Goal: Information Seeking & Learning: Learn about a topic

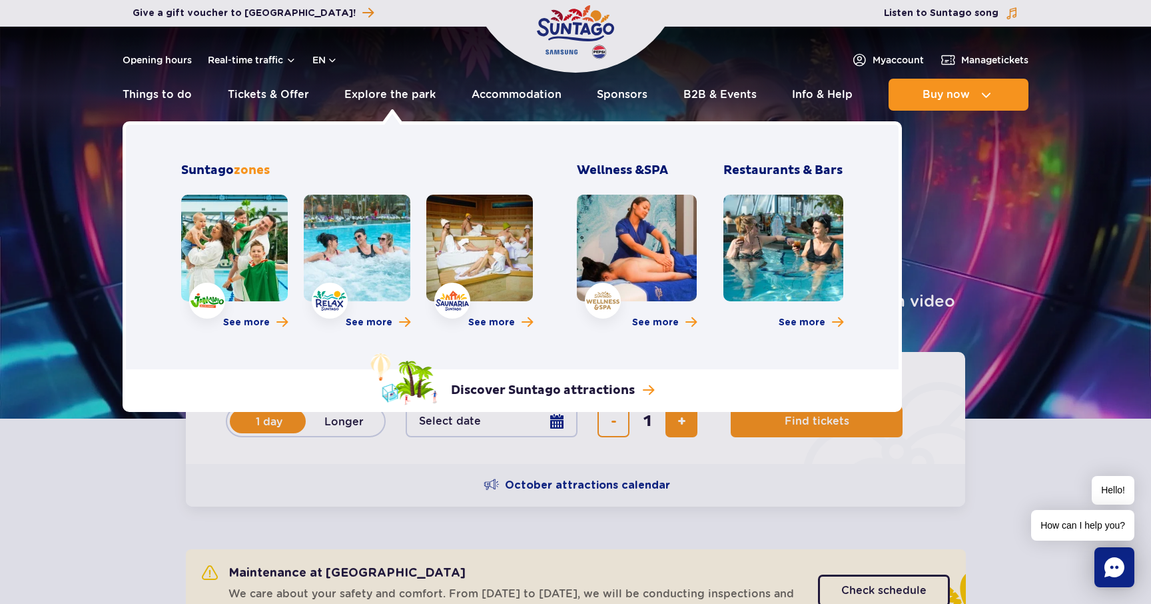
click at [224, 267] on link at bounding box center [234, 248] width 107 height 107
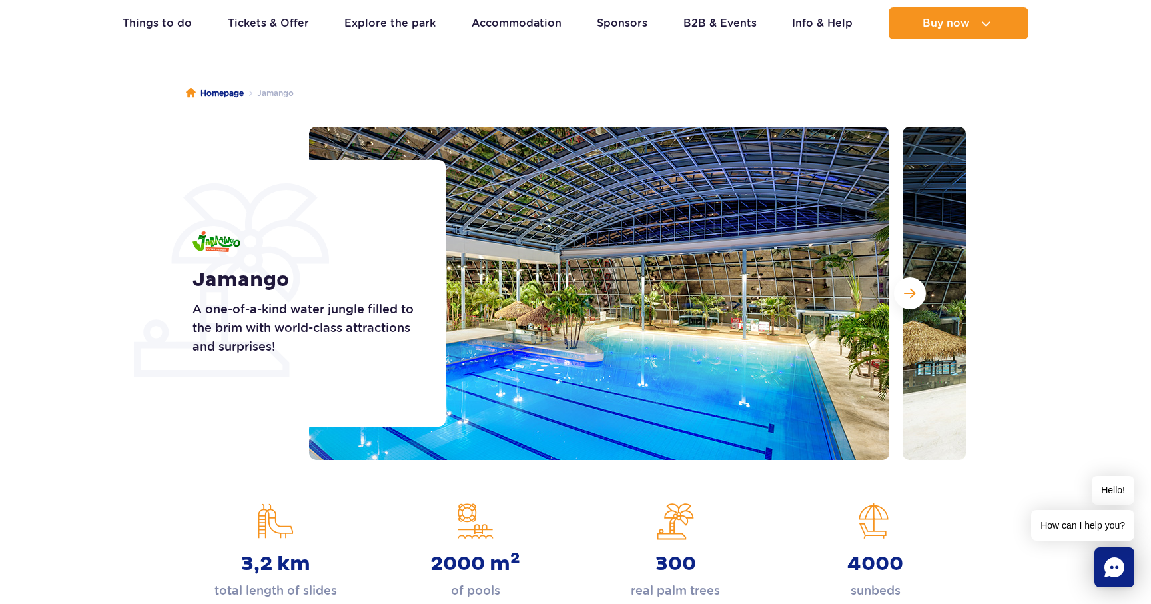
scroll to position [99, 0]
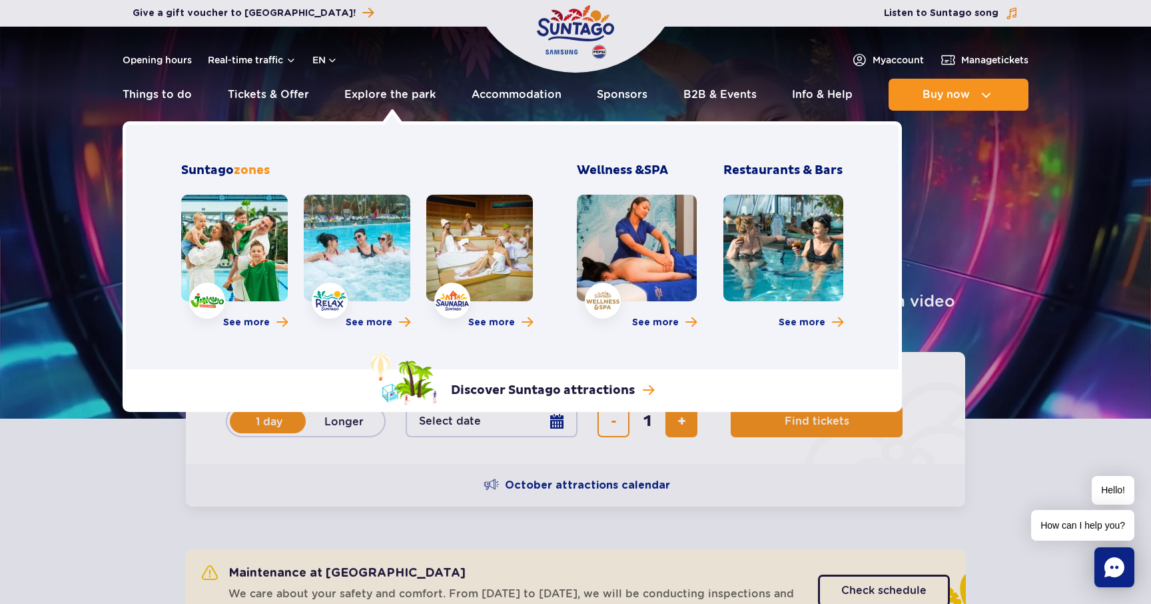
click at [360, 237] on link at bounding box center [357, 248] width 107 height 107
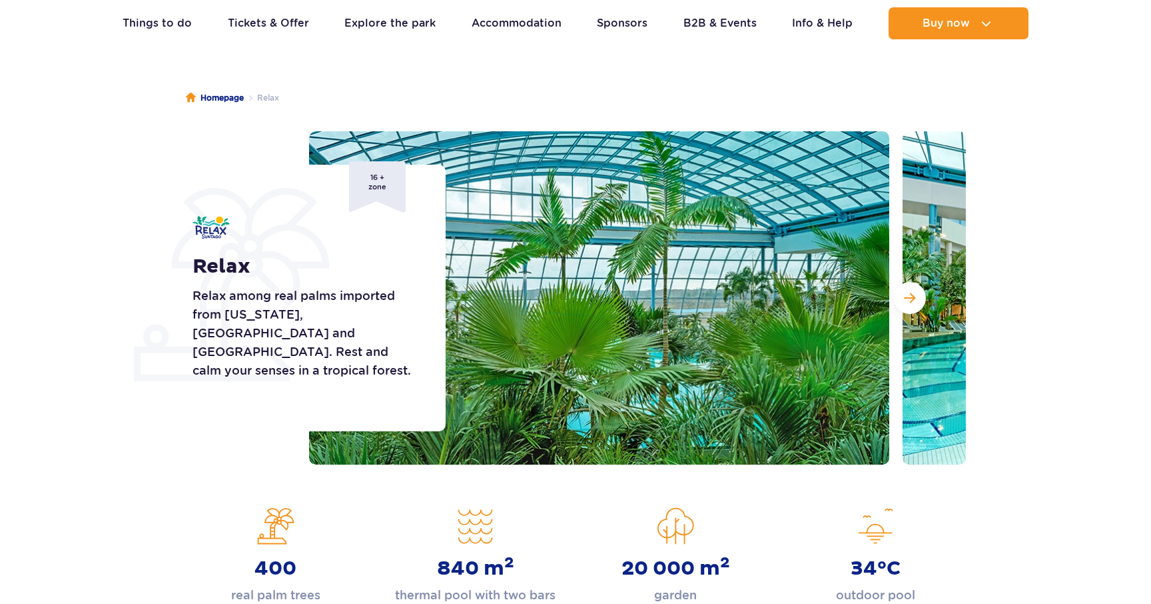
scroll to position [85, 0]
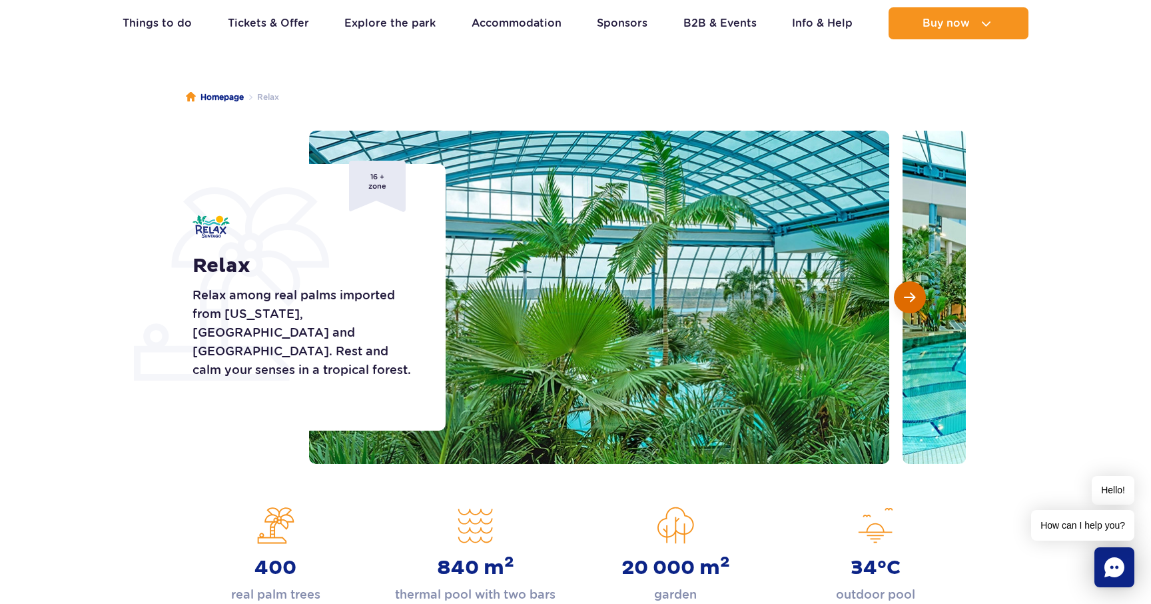
click at [923, 292] on button "Next slide" at bounding box center [910, 297] width 32 height 32
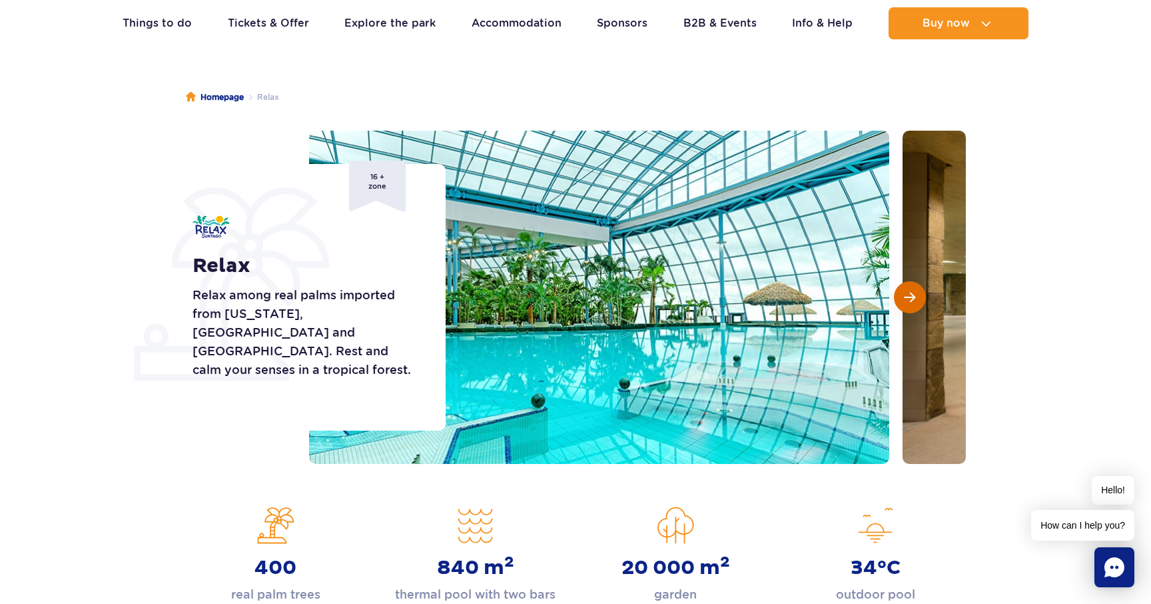
click at [923, 292] on button "Next slide" at bounding box center [910, 297] width 32 height 32
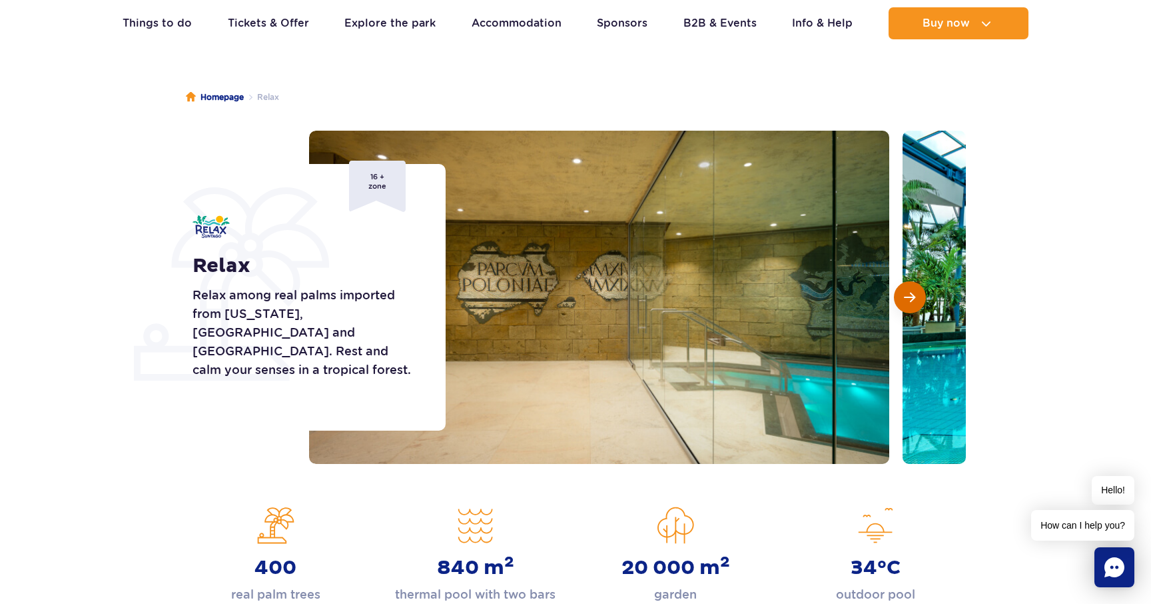
click at [923, 292] on button "Next slide" at bounding box center [910, 297] width 32 height 32
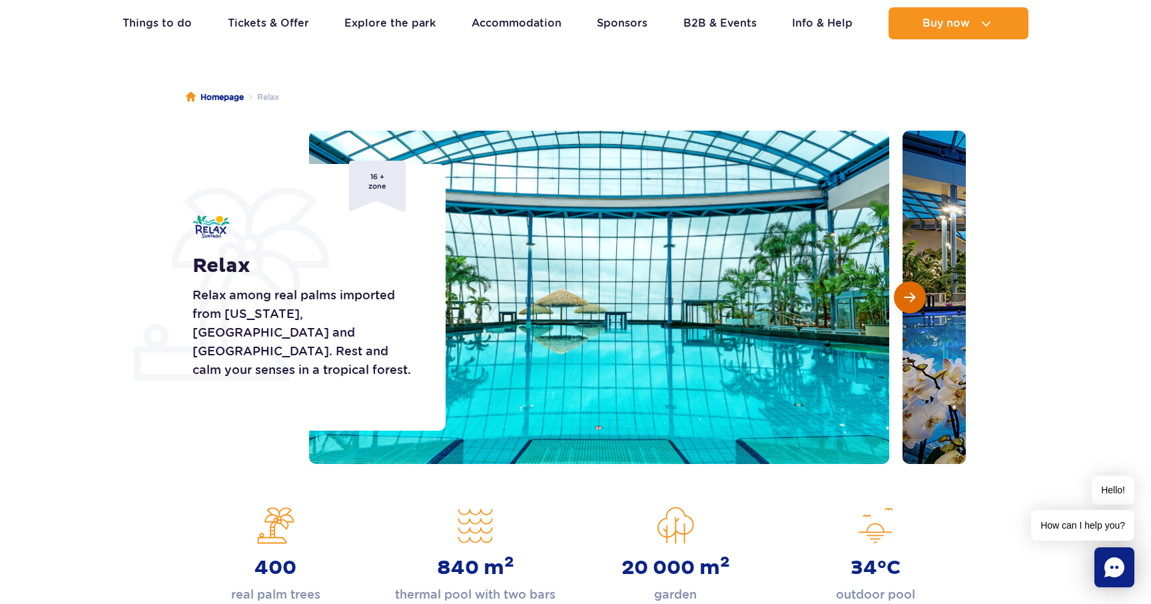
click at [923, 292] on button "Next slide" at bounding box center [910, 297] width 32 height 32
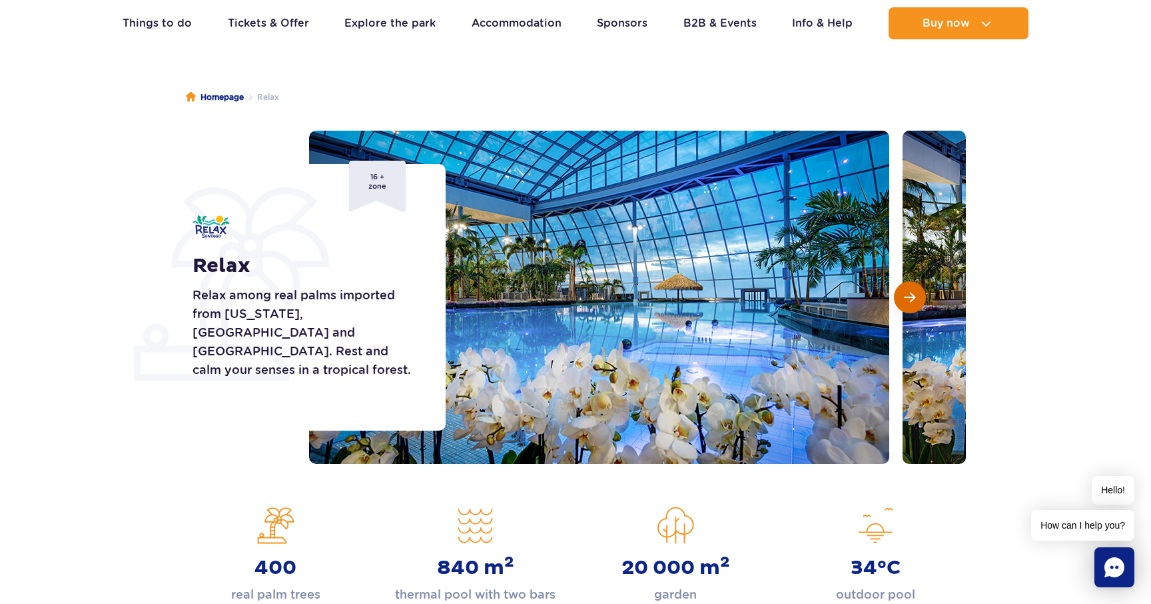
click at [923, 292] on button "Next slide" at bounding box center [910, 297] width 32 height 32
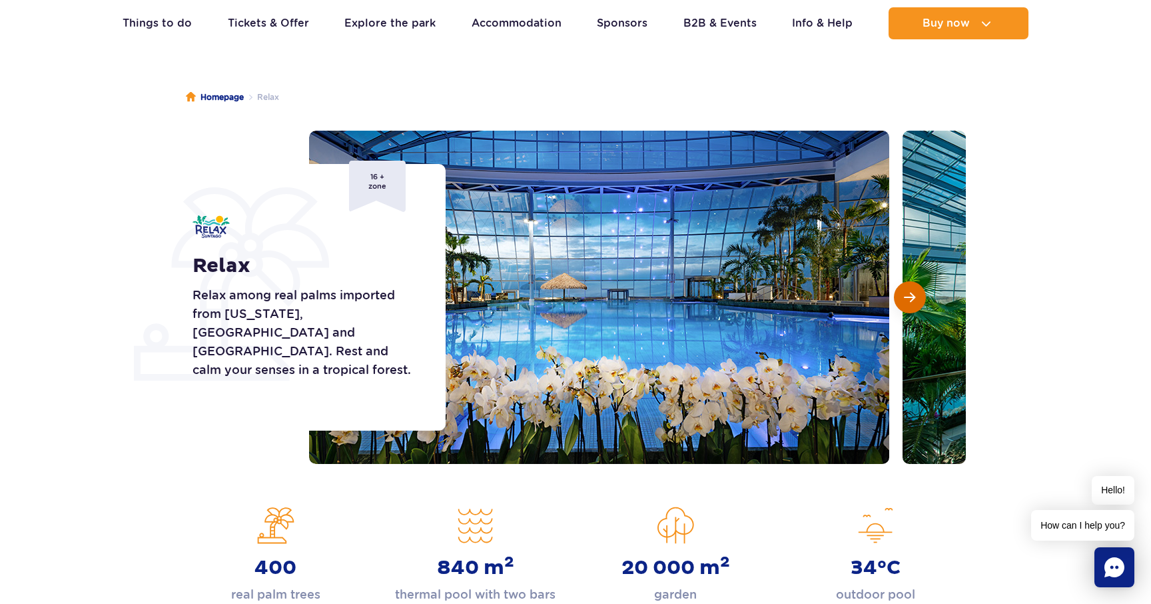
click at [923, 292] on button "Next slide" at bounding box center [910, 297] width 32 height 32
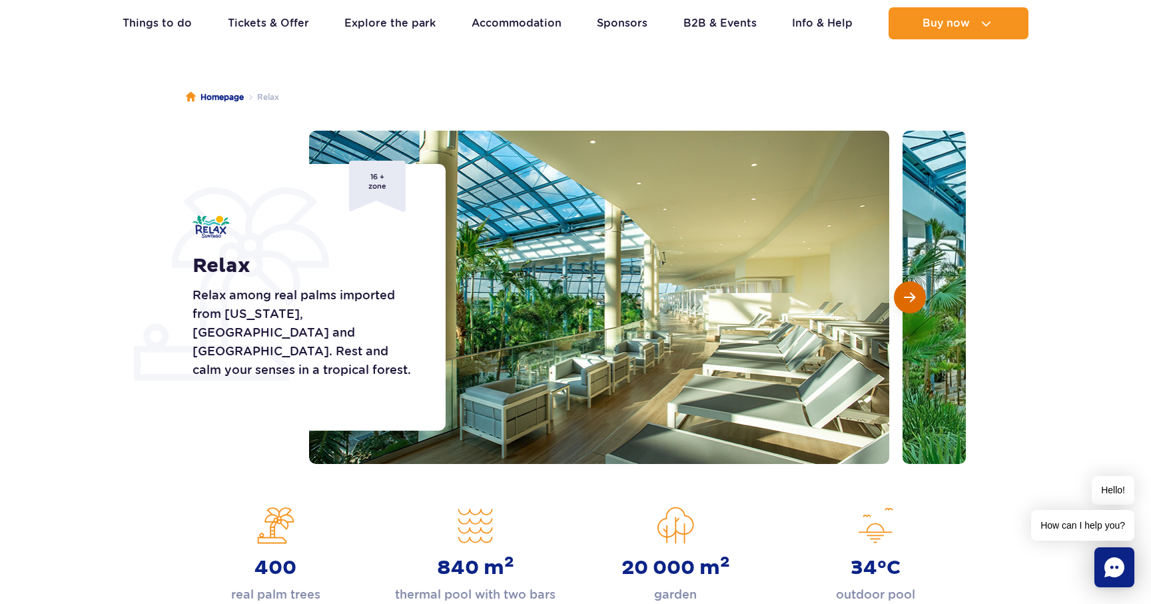
click at [923, 292] on button "Next slide" at bounding box center [910, 297] width 32 height 32
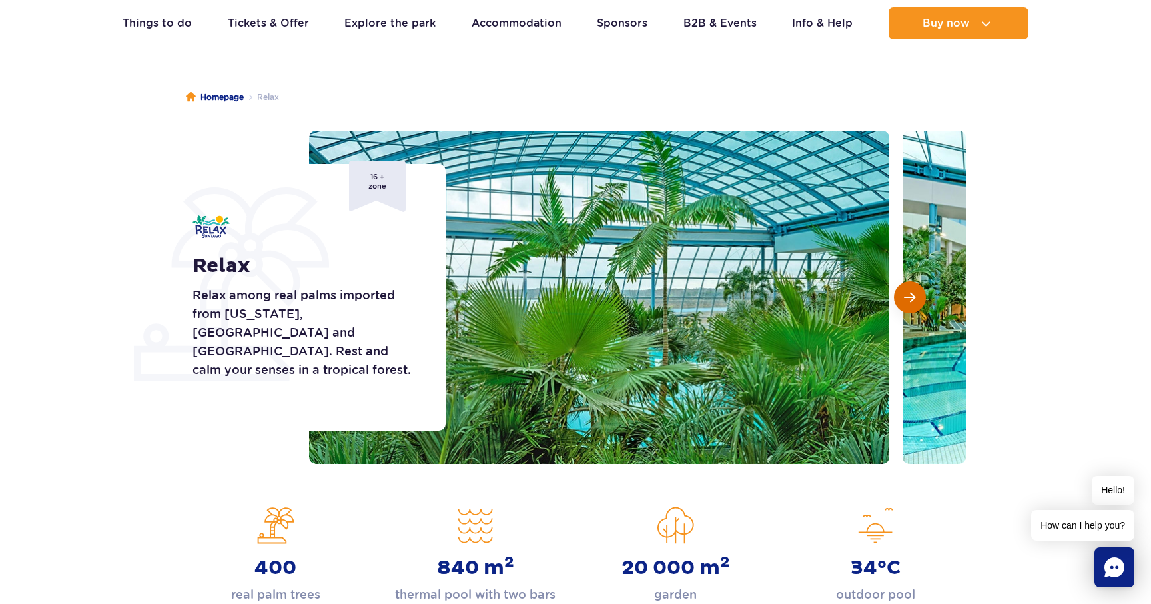
click at [923, 292] on button "Next slide" at bounding box center [910, 297] width 32 height 32
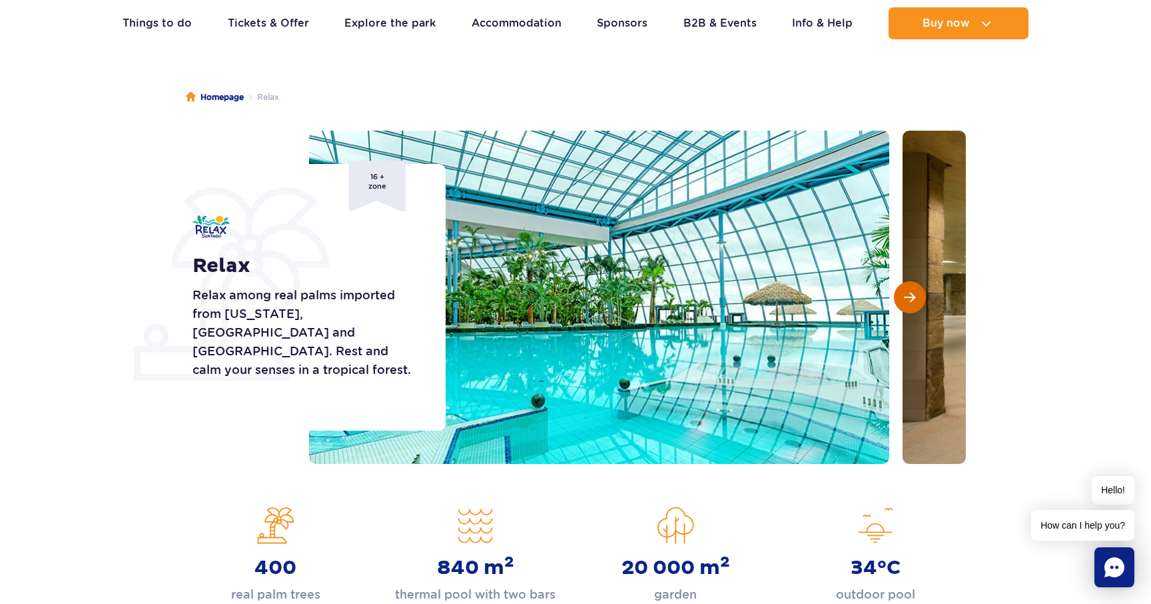
click at [923, 292] on button "Next slide" at bounding box center [910, 297] width 32 height 32
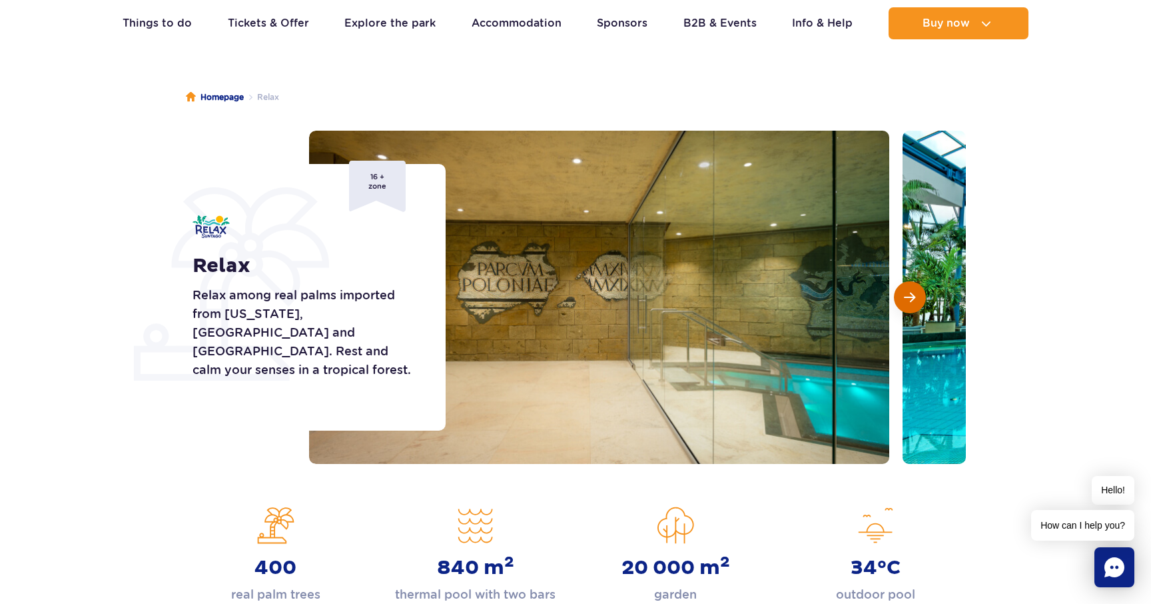
click at [923, 292] on button "Next slide" at bounding box center [910, 297] width 32 height 32
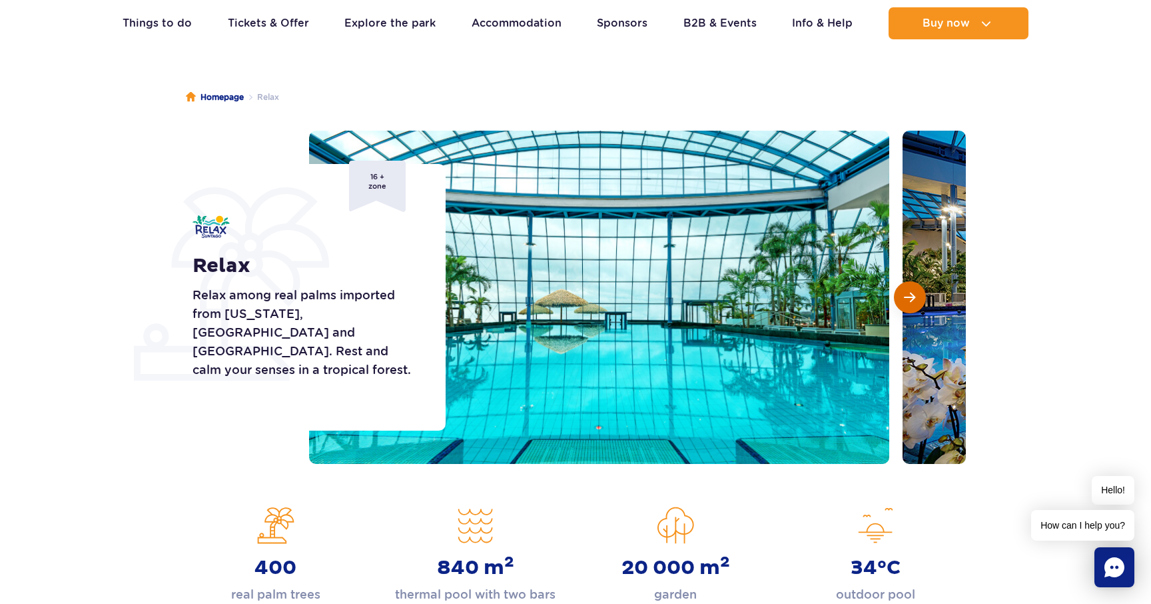
click at [923, 292] on button "Next slide" at bounding box center [910, 297] width 32 height 32
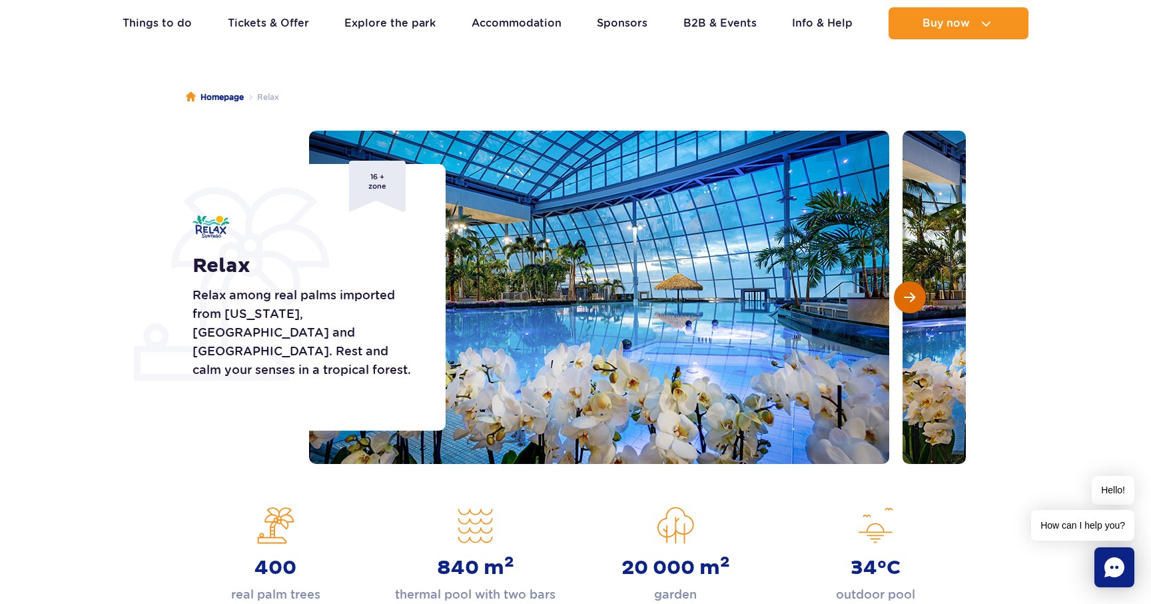
click at [923, 292] on button "Next slide" at bounding box center [910, 297] width 32 height 32
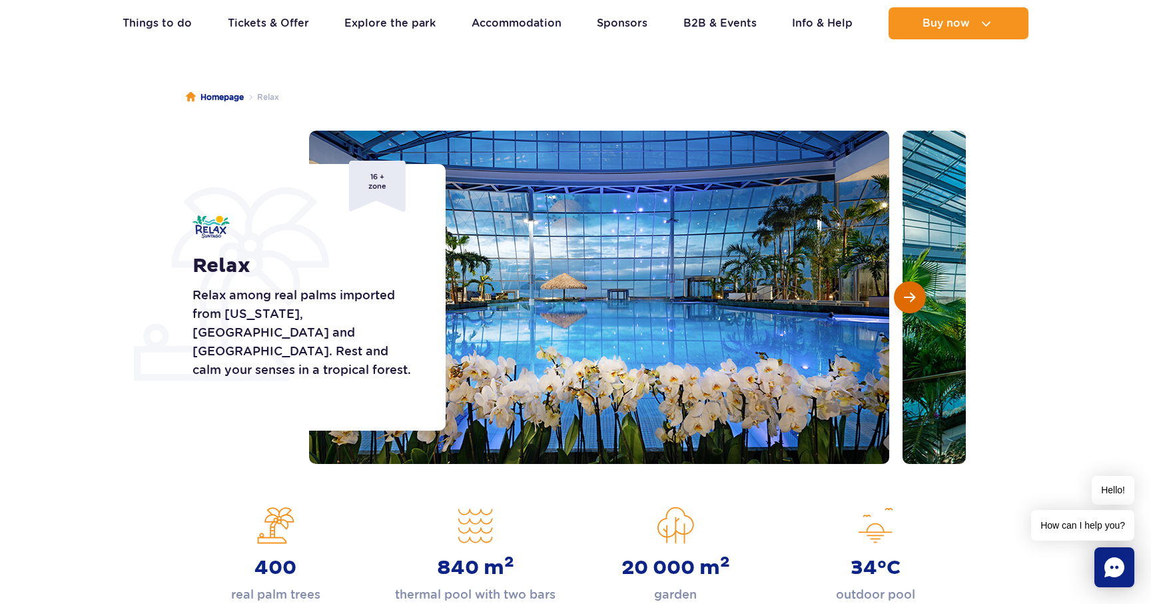
click at [923, 292] on button "Next slide" at bounding box center [910, 297] width 32 height 32
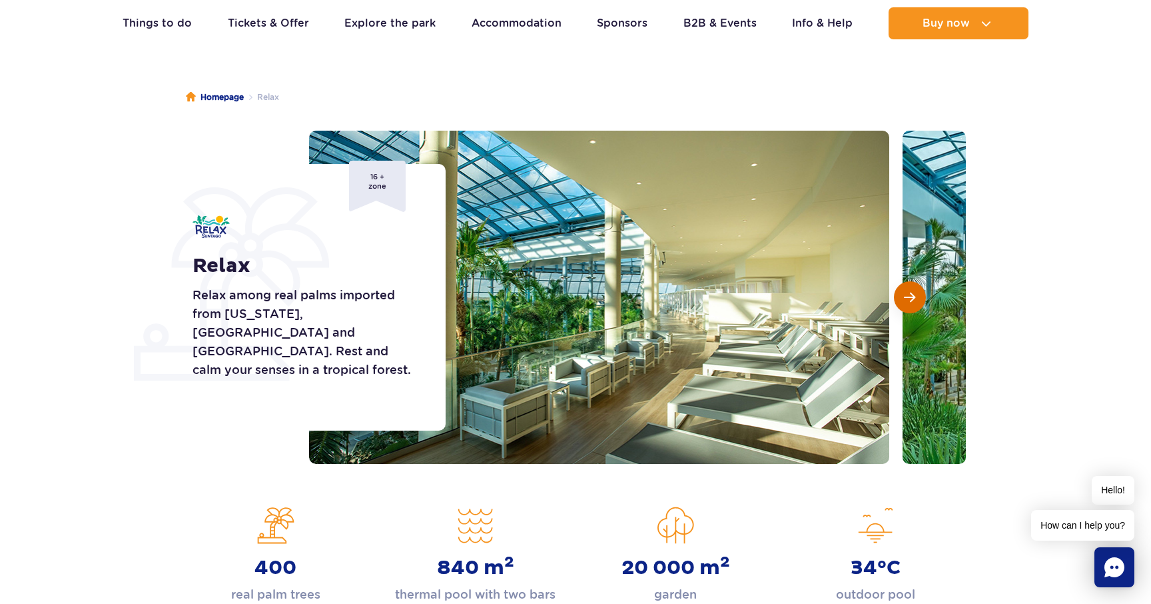
click at [923, 292] on button "Next slide" at bounding box center [910, 297] width 32 height 32
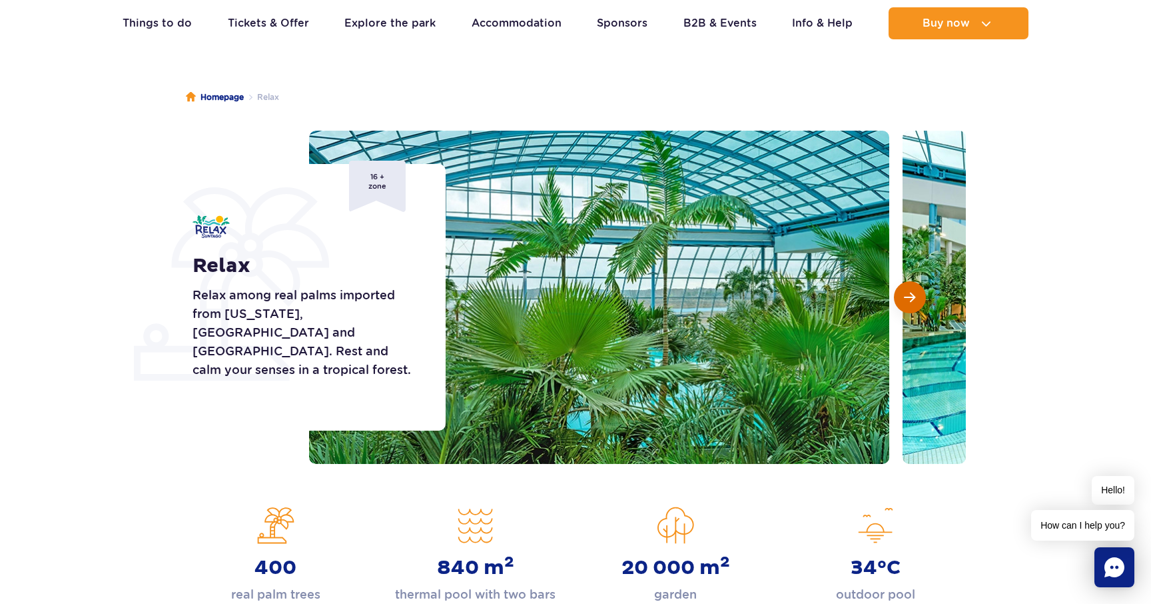
click at [923, 292] on button "Next slide" at bounding box center [910, 297] width 32 height 32
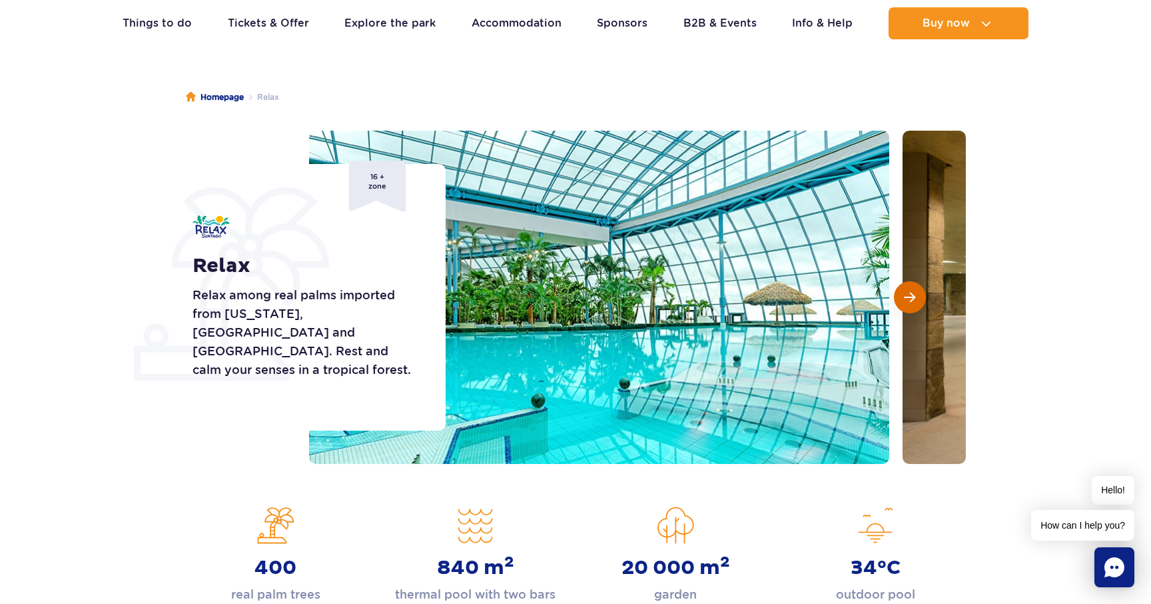
click at [923, 292] on button "Next slide" at bounding box center [910, 297] width 32 height 32
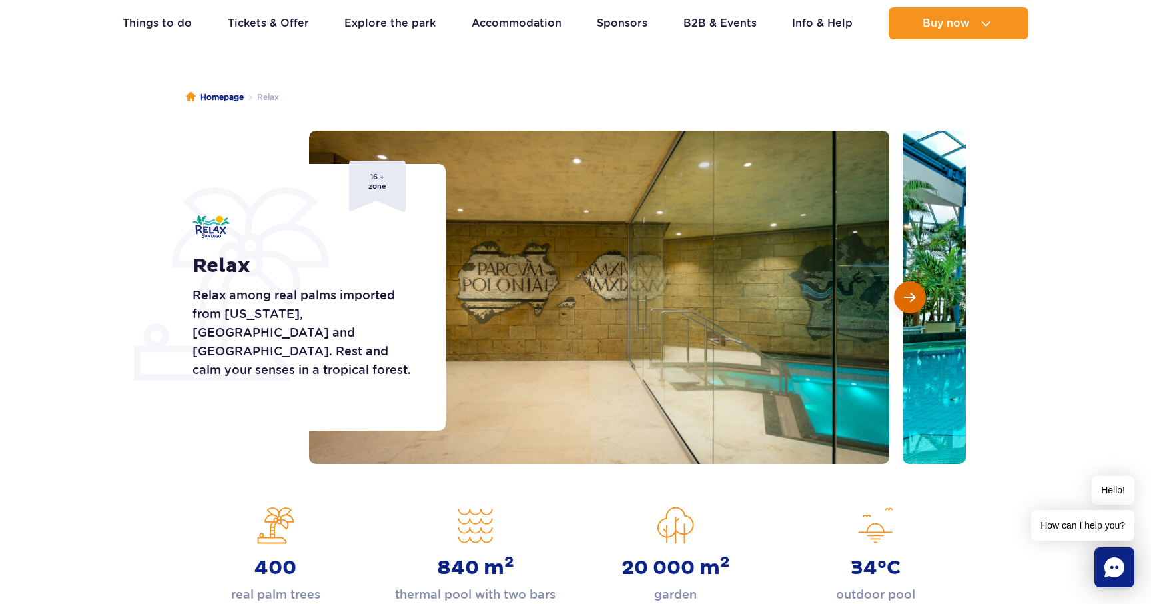
click at [923, 292] on button "Next slide" at bounding box center [910, 297] width 32 height 32
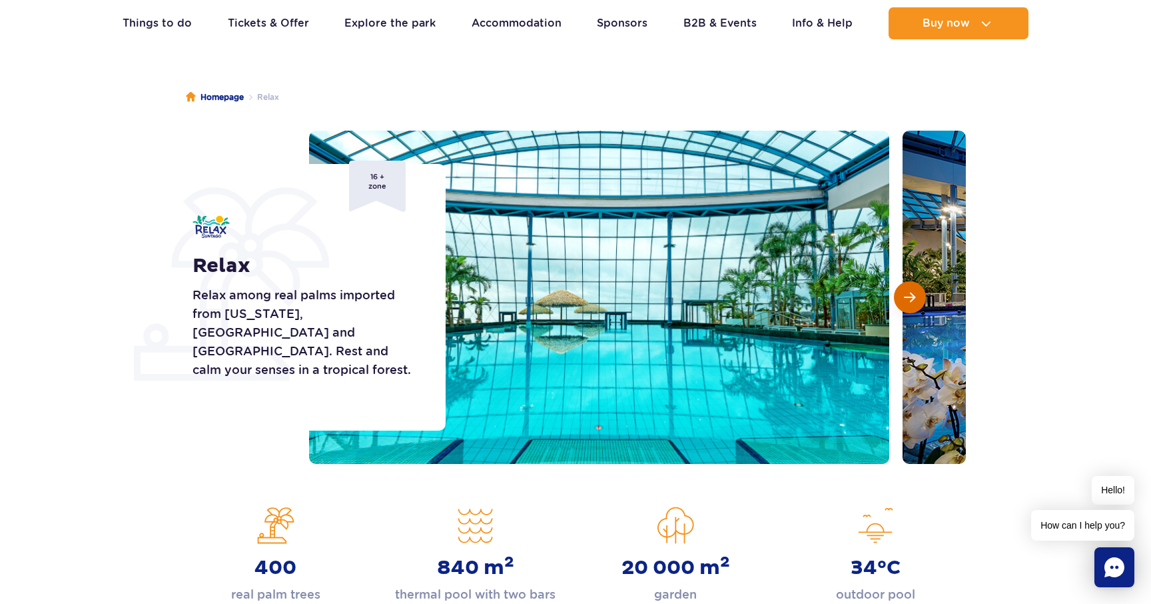
click at [923, 292] on button "Next slide" at bounding box center [910, 297] width 32 height 32
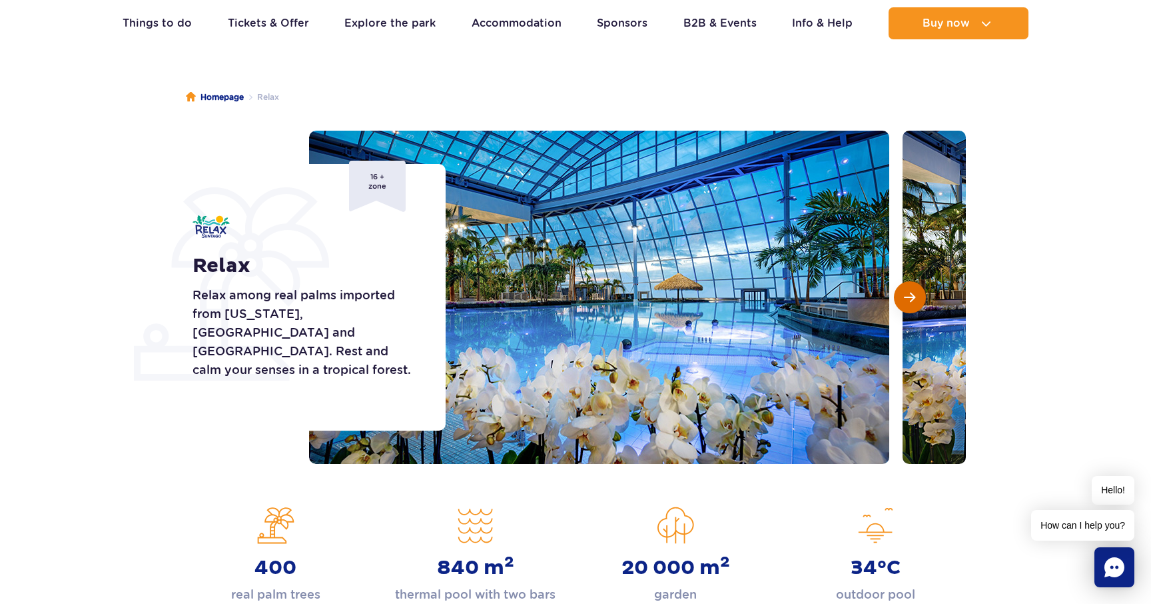
click at [923, 292] on button "Next slide" at bounding box center [910, 297] width 32 height 32
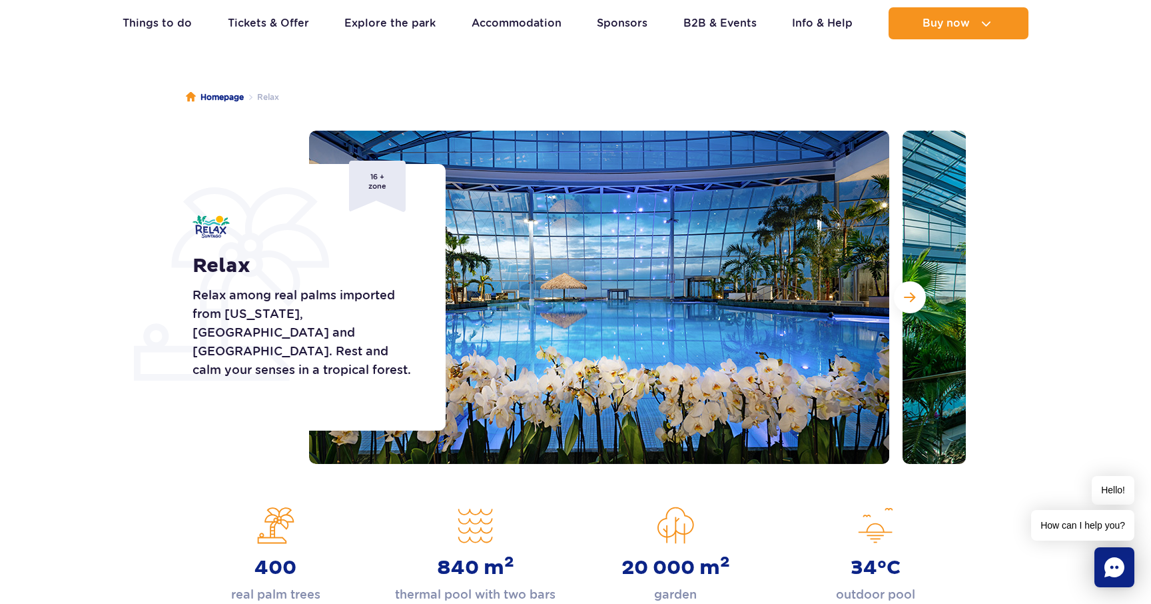
scroll to position [0, 0]
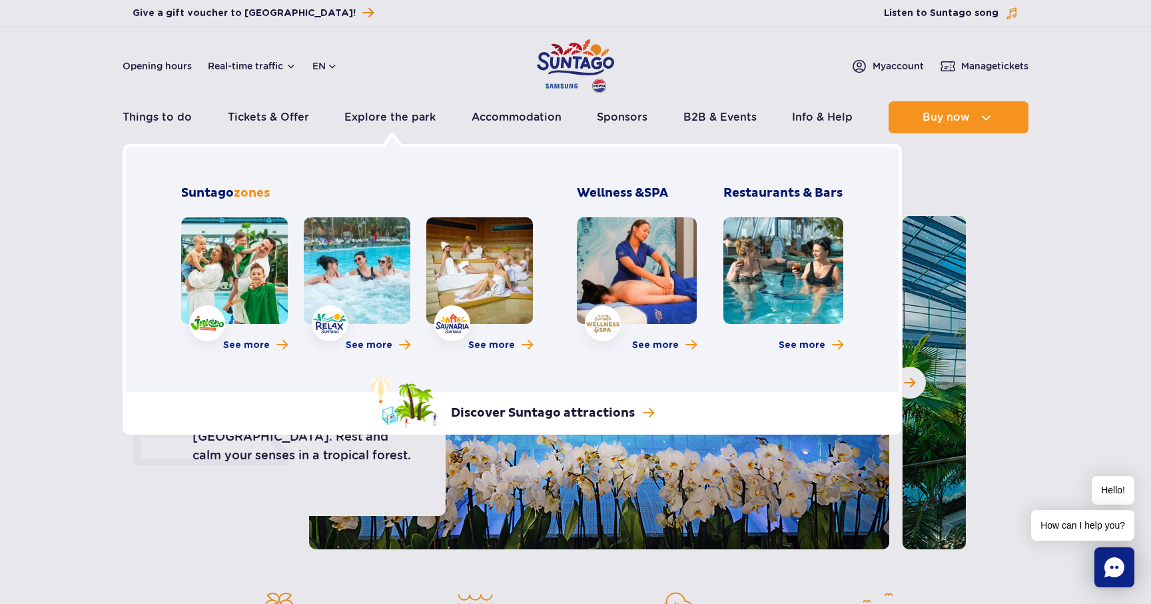
click at [508, 280] on link at bounding box center [479, 270] width 107 height 107
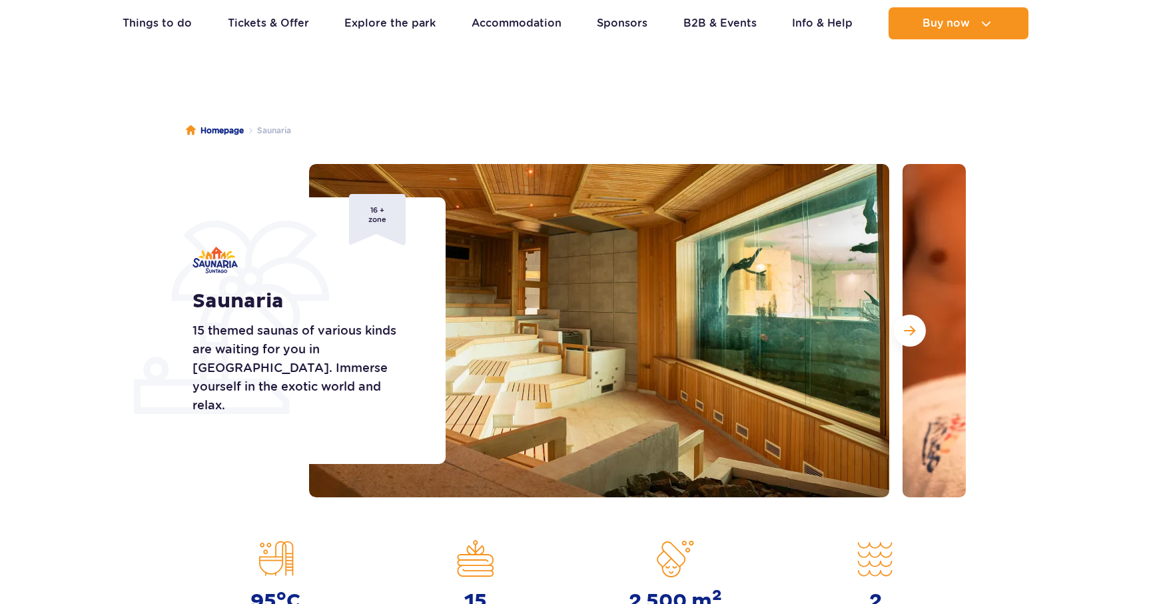
scroll to position [54, 0]
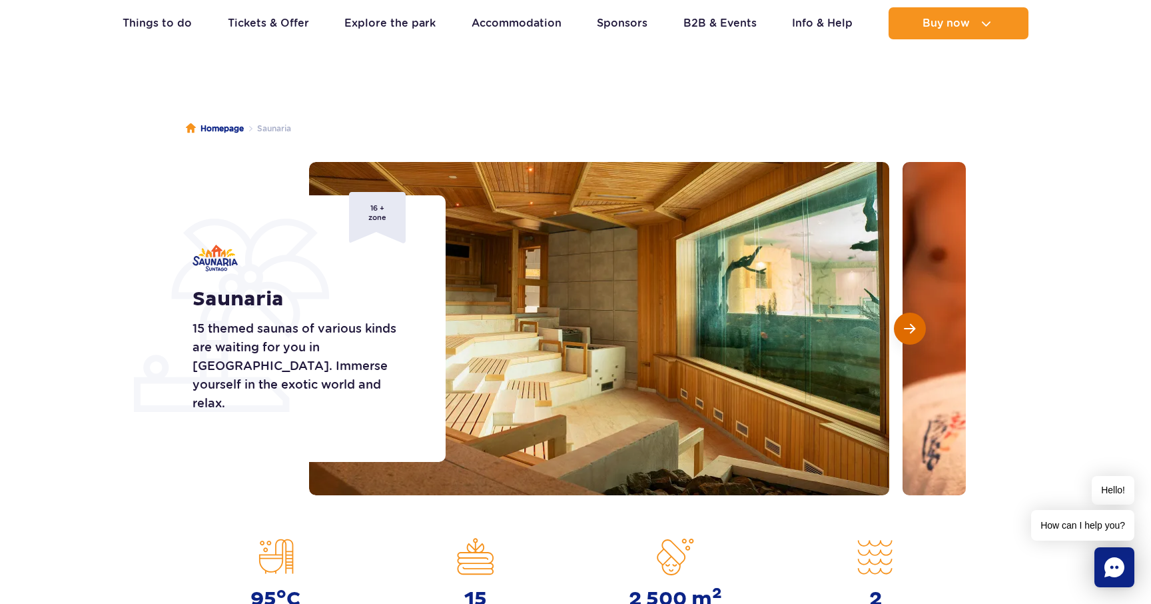
click at [907, 329] on span "Next slide" at bounding box center [909, 328] width 11 height 12
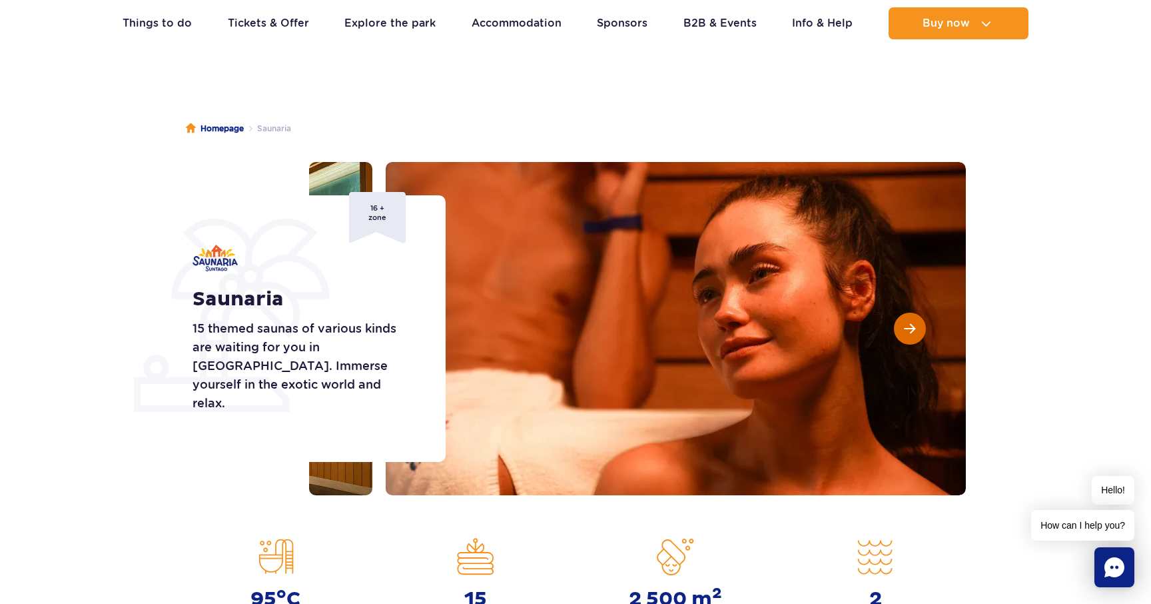
click at [907, 329] on span "Next slide" at bounding box center [909, 328] width 11 height 12
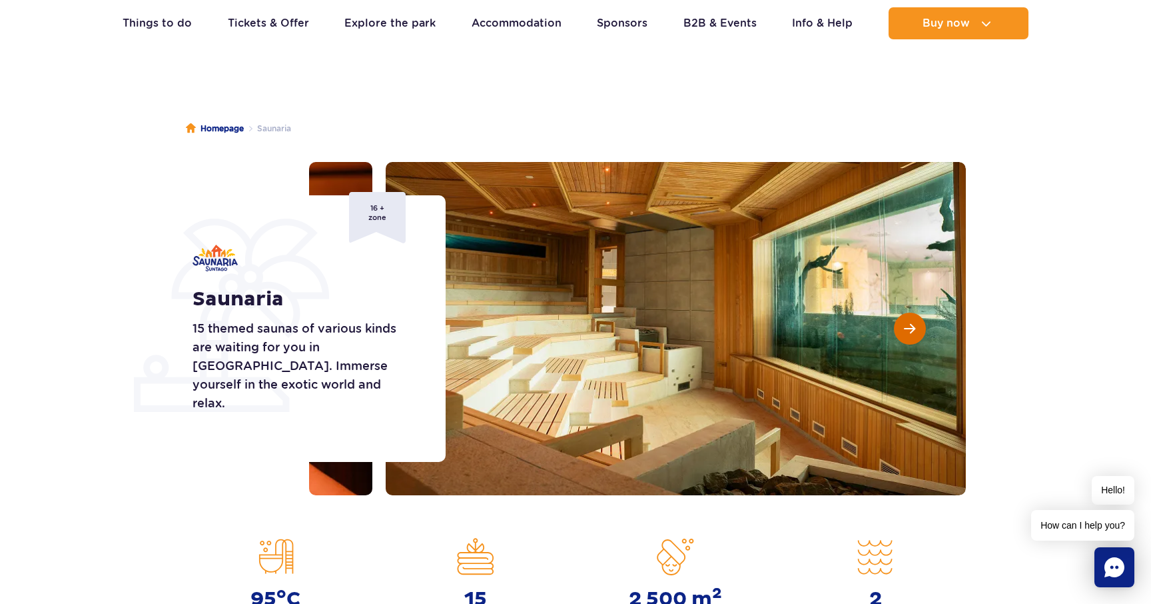
click at [907, 329] on span "Next slide" at bounding box center [909, 328] width 11 height 12
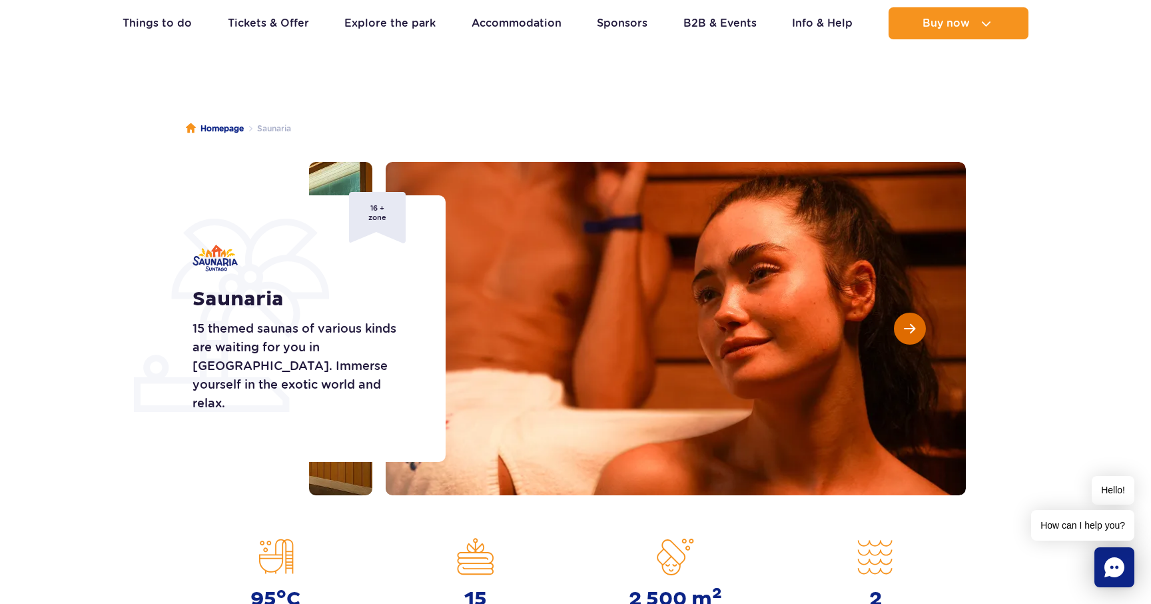
click at [907, 329] on span "Next slide" at bounding box center [909, 328] width 11 height 12
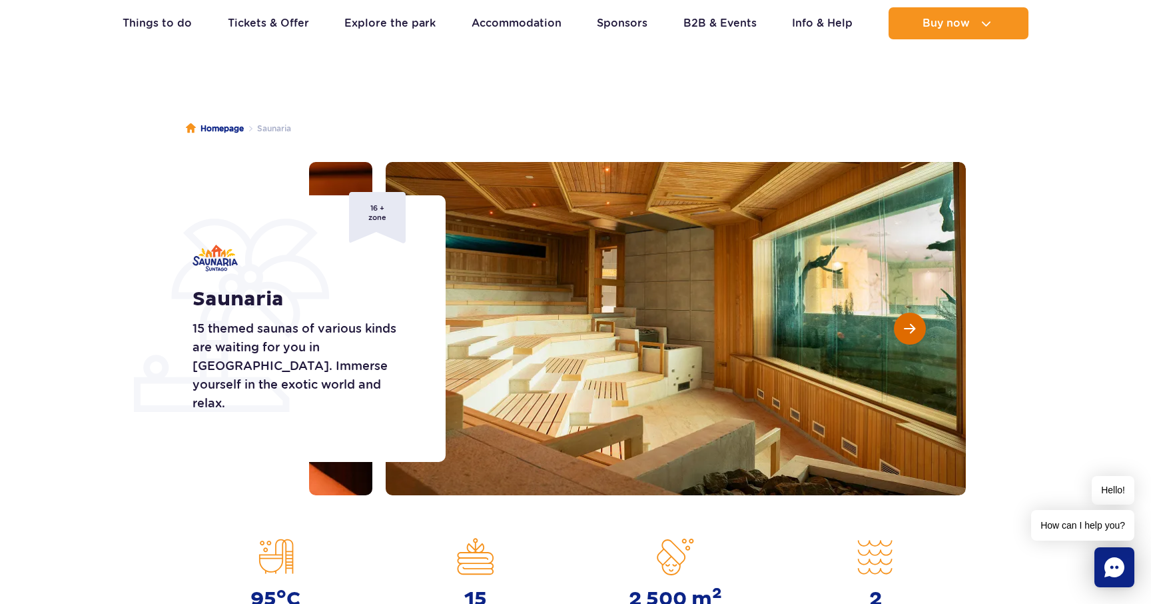
click at [907, 329] on span "Next slide" at bounding box center [909, 328] width 11 height 12
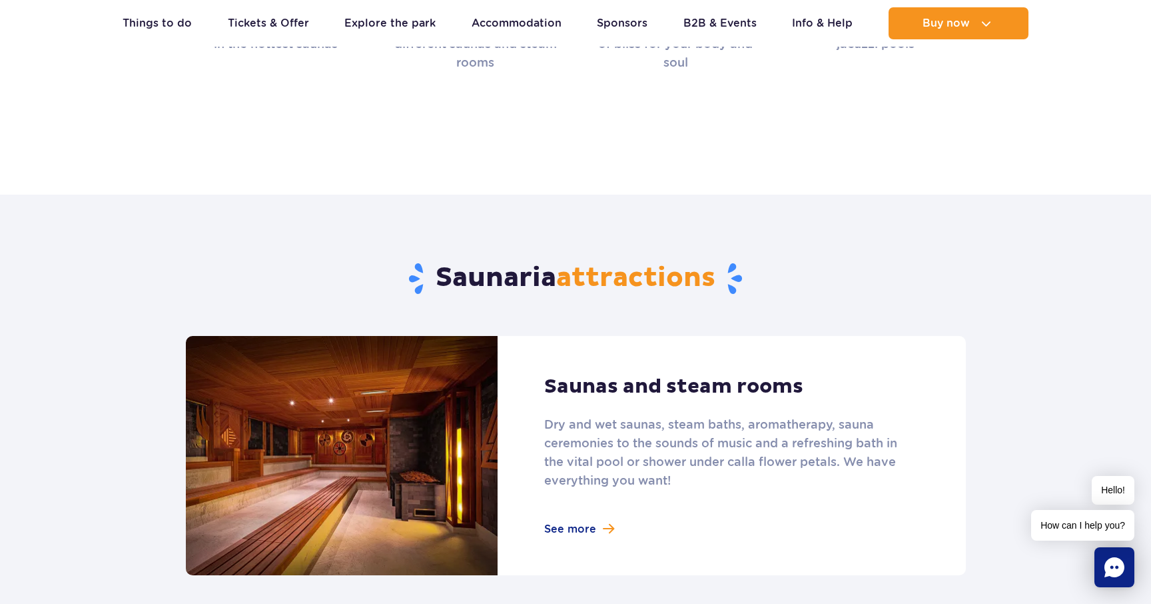
scroll to position [618, 0]
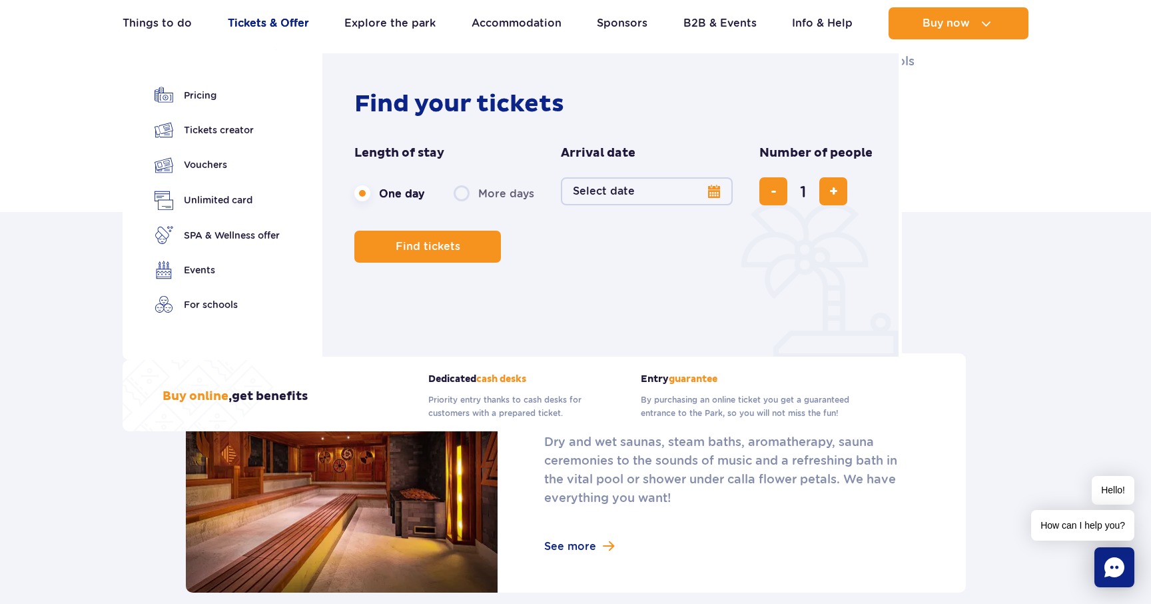
click at [264, 25] on link "Tickets & Offer" at bounding box center [268, 23] width 81 height 32
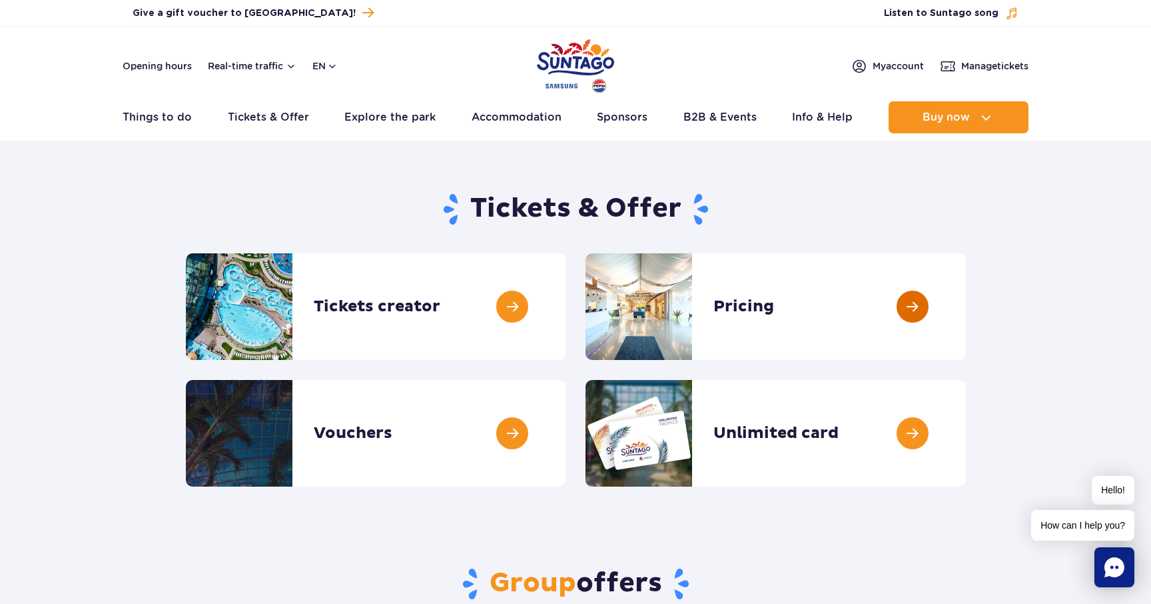
click at [966, 326] on link at bounding box center [966, 306] width 0 height 107
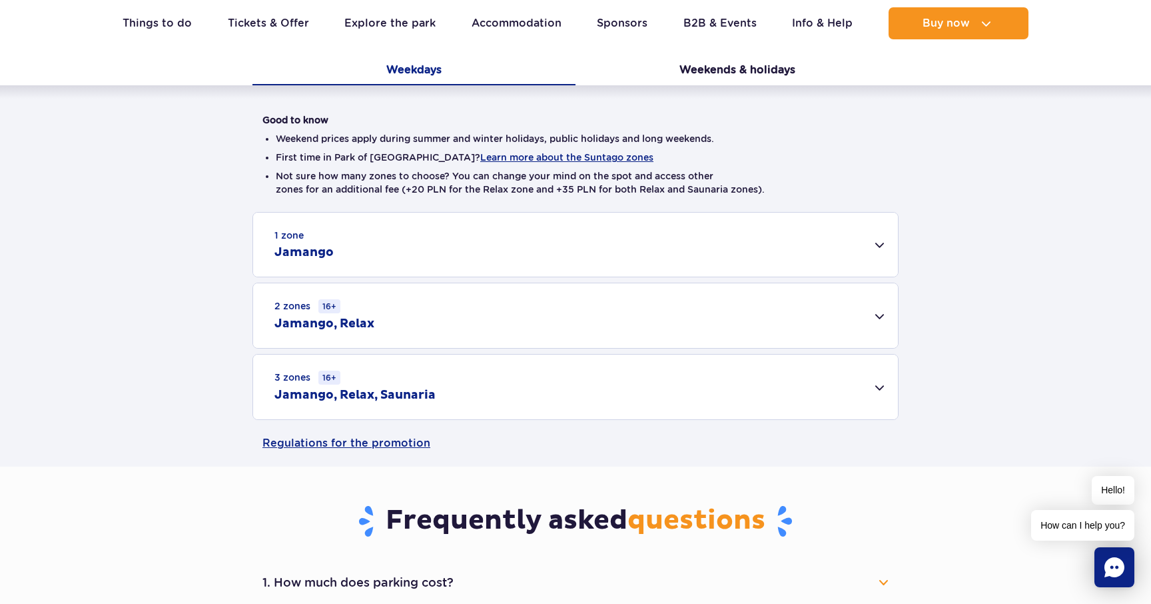
click at [487, 372] on div "3 zones 16+ Jamango, Relax, Saunaria" at bounding box center [575, 386] width 645 height 65
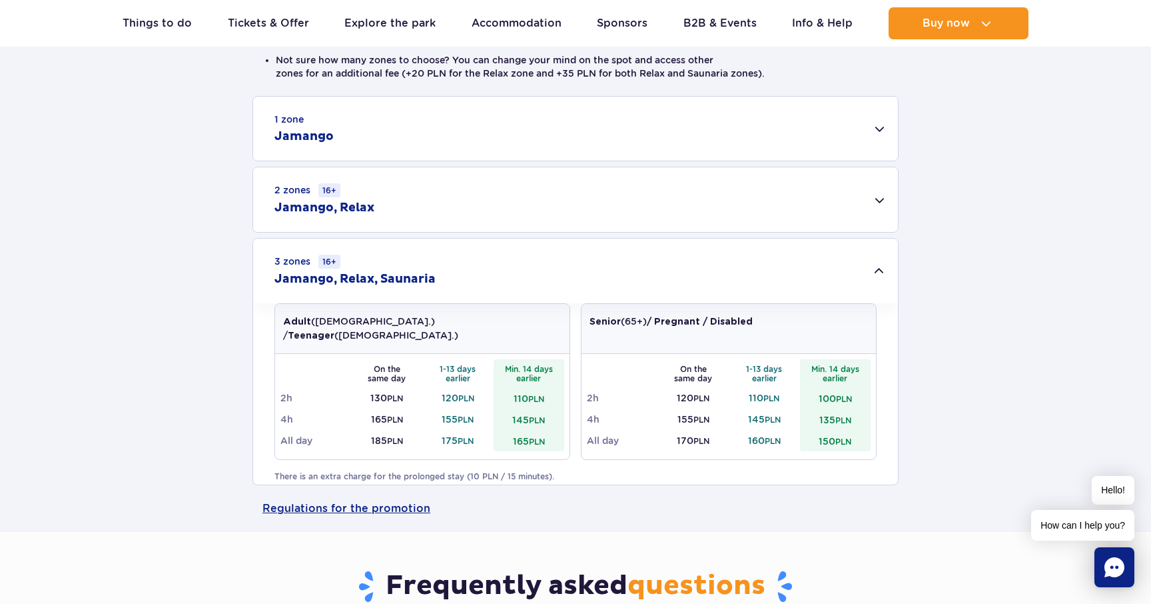
scroll to position [398, 0]
click at [456, 211] on div "2 zones 16+ [GEOGRAPHIC_DATA], Relax" at bounding box center [575, 199] width 645 height 65
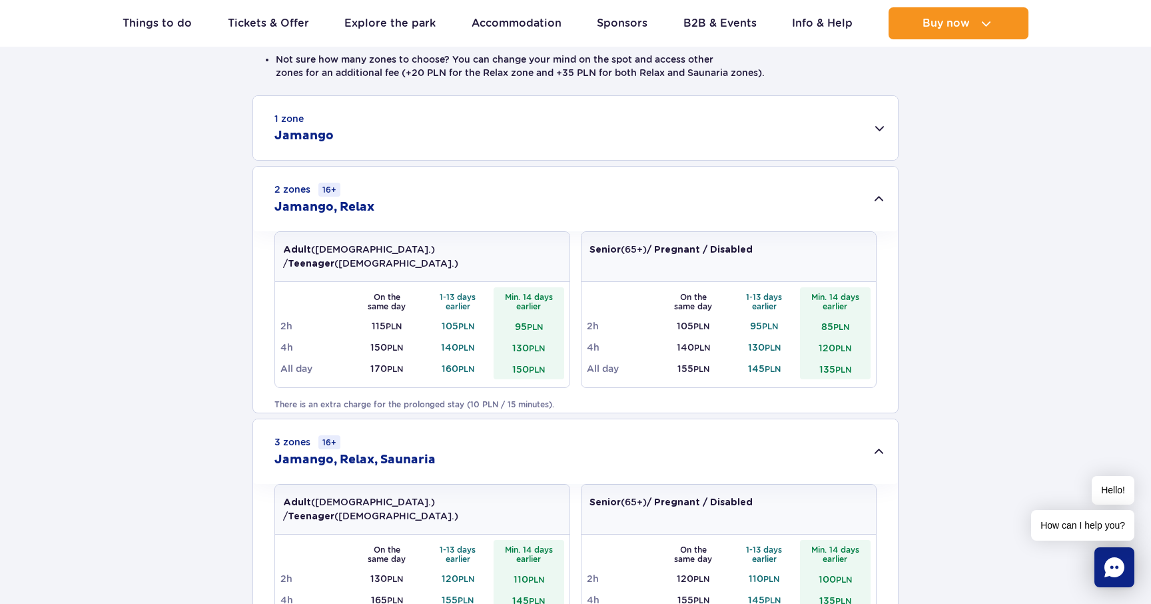
click at [456, 211] on div "2 zones 16+ [GEOGRAPHIC_DATA], Relax" at bounding box center [575, 199] width 645 height 65
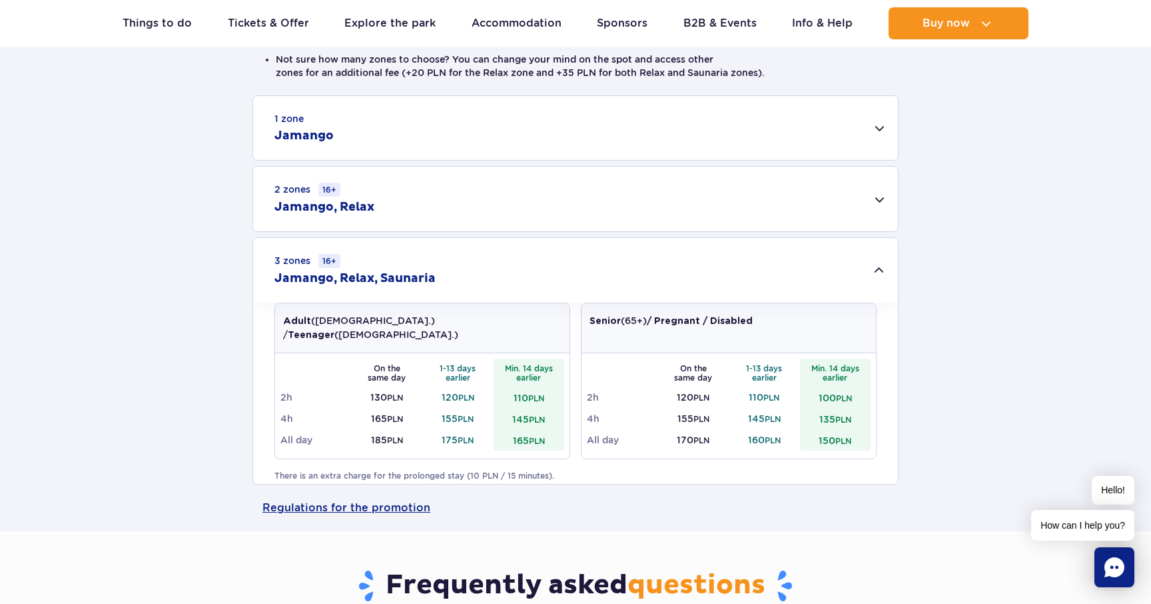
click at [416, 205] on div "2 zones 16+ [GEOGRAPHIC_DATA], Relax" at bounding box center [575, 199] width 645 height 65
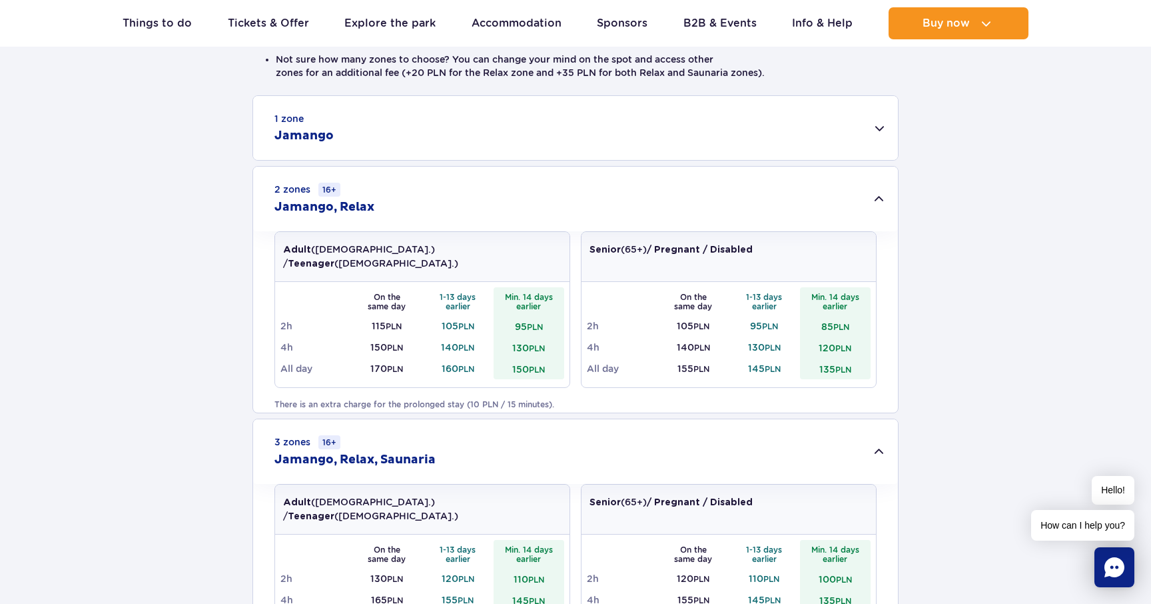
click at [416, 205] on div "2 zones 16+ [GEOGRAPHIC_DATA], Relax" at bounding box center [575, 199] width 645 height 65
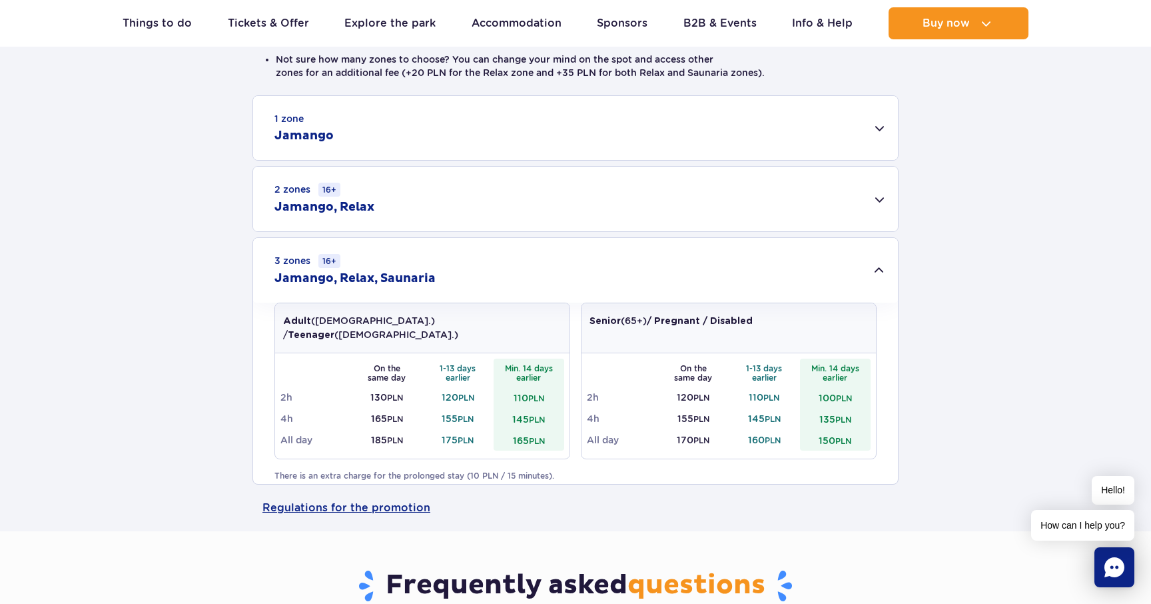
drag, startPoint x: 461, startPoint y: 408, endPoint x: 422, endPoint y: 407, distance: 39.3
click at [422, 408] on tr "4h 165 PLN 155 PLN 145 PLN" at bounding box center [422, 418] width 284 height 21
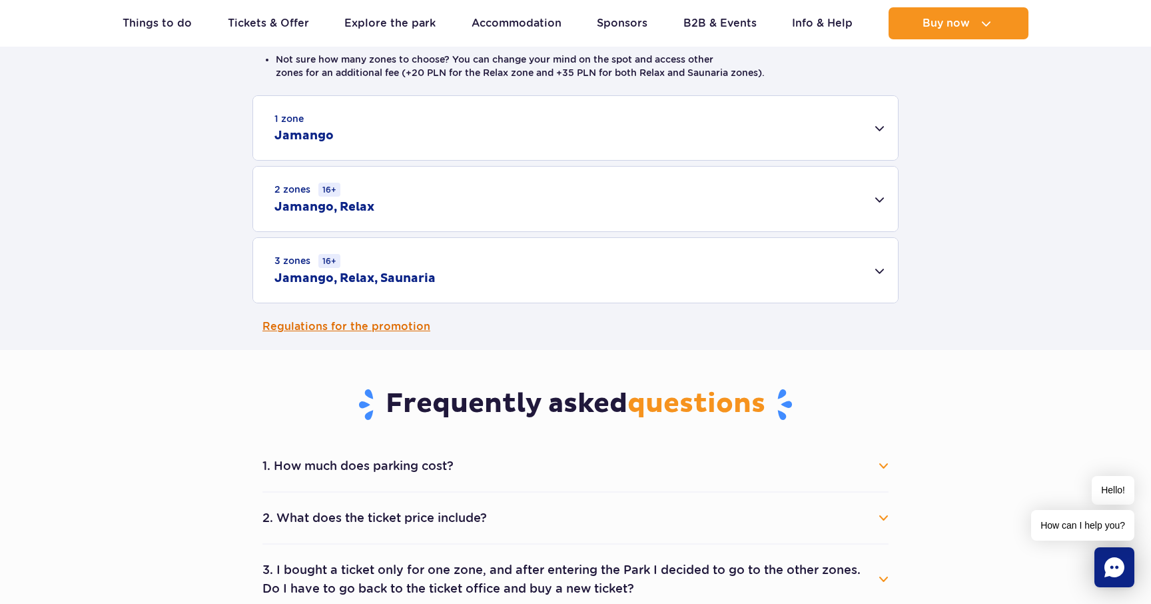
click at [463, 307] on link "Regulations for the promotion" at bounding box center [575, 326] width 626 height 47
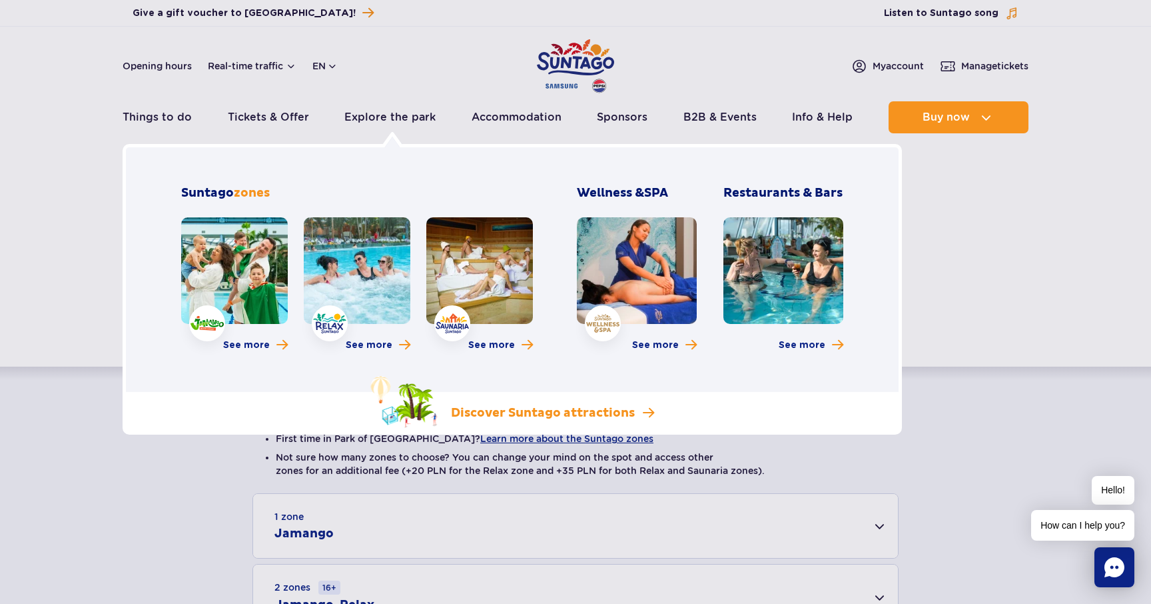
click at [546, 407] on p "Discover Suntago attractions" at bounding box center [543, 413] width 184 height 16
